Goal: Transaction & Acquisition: Purchase product/service

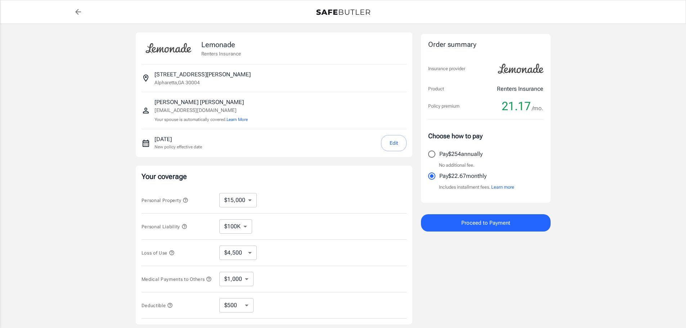
select select "15000"
select select "500"
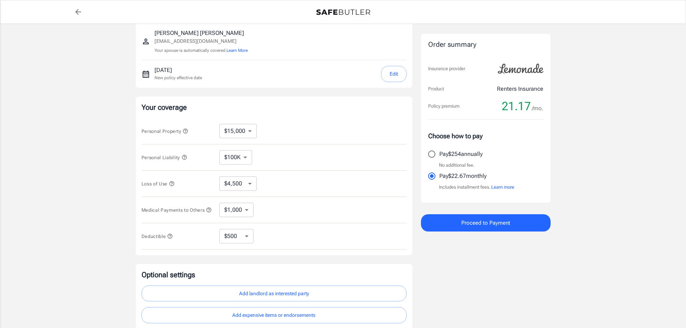
scroll to position [72, 0]
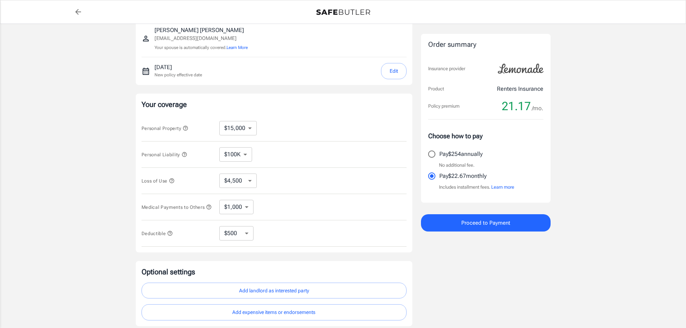
click at [250, 129] on select "$10,000 $15,000 $20,000 $25,000 $30,000 $40,000 $50,000 $100K $150K $200K $250K" at bounding box center [237, 128] width 37 height 14
select select "25000"
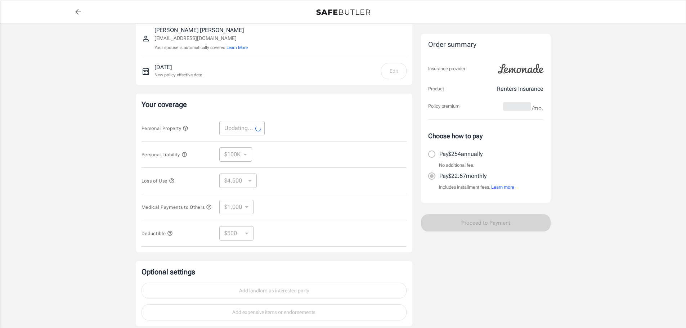
select select "25000"
select select "7500"
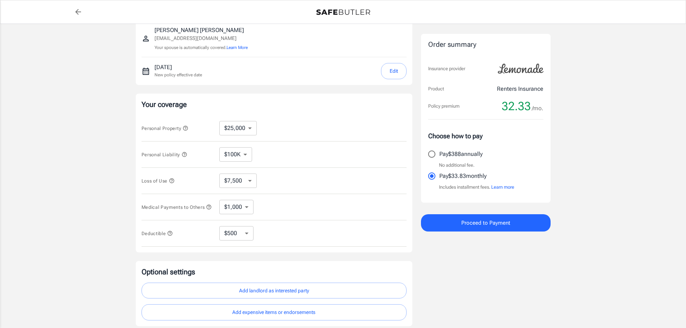
click at [241, 207] on select "$1,000 $3,000 $5,000" at bounding box center [236, 207] width 34 height 14
click at [240, 235] on select "$250 $500 $1,000 $2,500" at bounding box center [236, 233] width 34 height 14
click at [293, 223] on div "Deductible $250 $500 $1,000 $2,500 ​" at bounding box center [273, 233] width 265 height 26
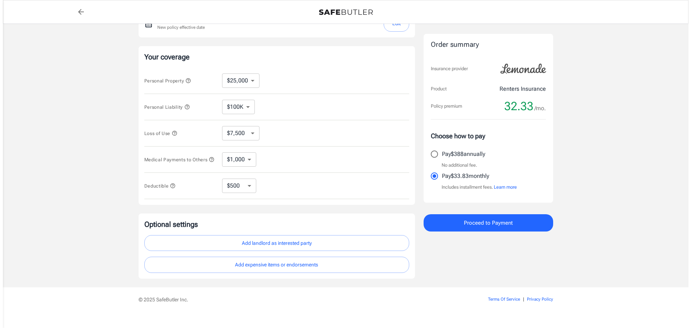
scroll to position [132, 0]
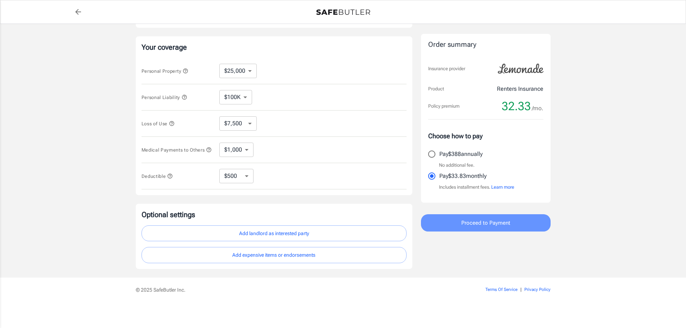
click at [496, 223] on span "Proceed to Payment" at bounding box center [485, 222] width 49 height 9
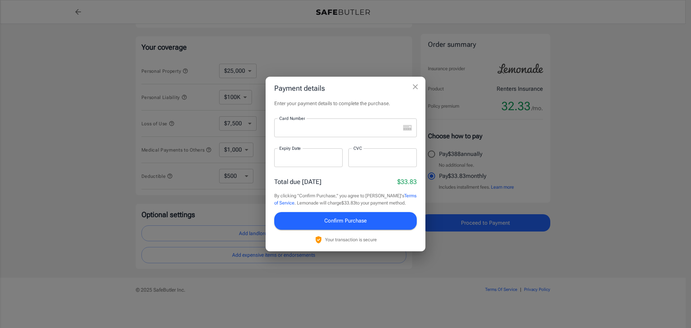
click at [345, 132] on div at bounding box center [337, 127] width 126 height 19
click at [357, 177] on div "Total due today $33.83" at bounding box center [345, 182] width 142 height 10
click at [339, 220] on span "Confirm Purchase" at bounding box center [345, 220] width 42 height 9
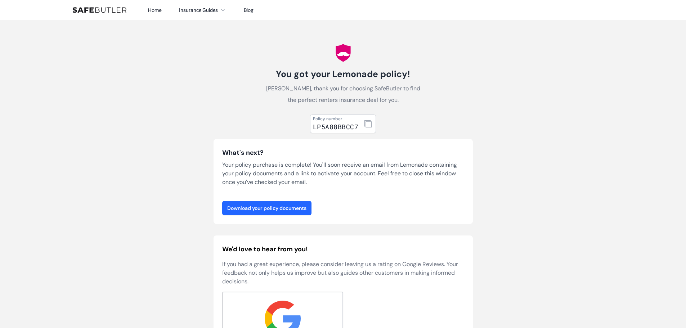
click at [269, 209] on link "Download your policy documents" at bounding box center [266, 208] width 89 height 14
click at [366, 122] on icon "button" at bounding box center [367, 123] width 7 height 7
